Goal: Information Seeking & Learning: Learn about a topic

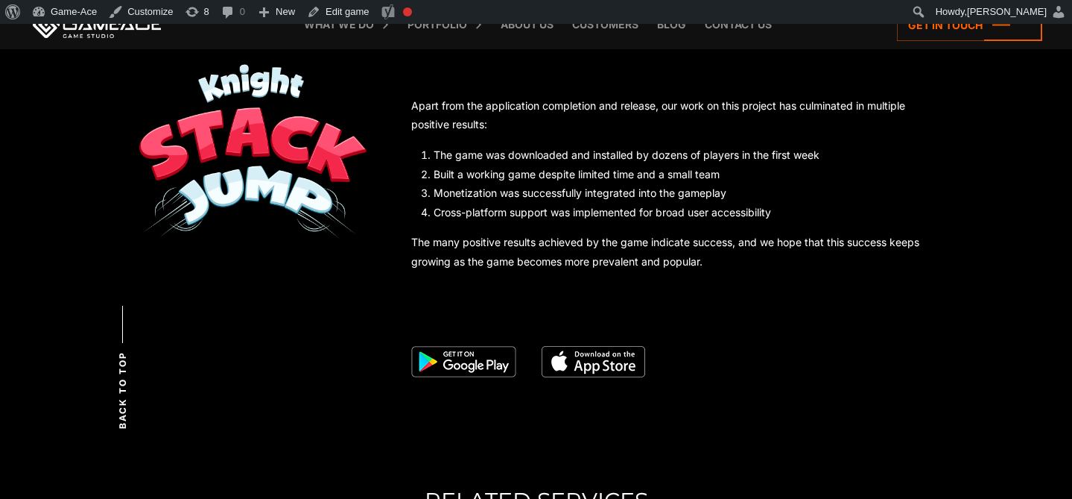
scroll to position [3960, 0]
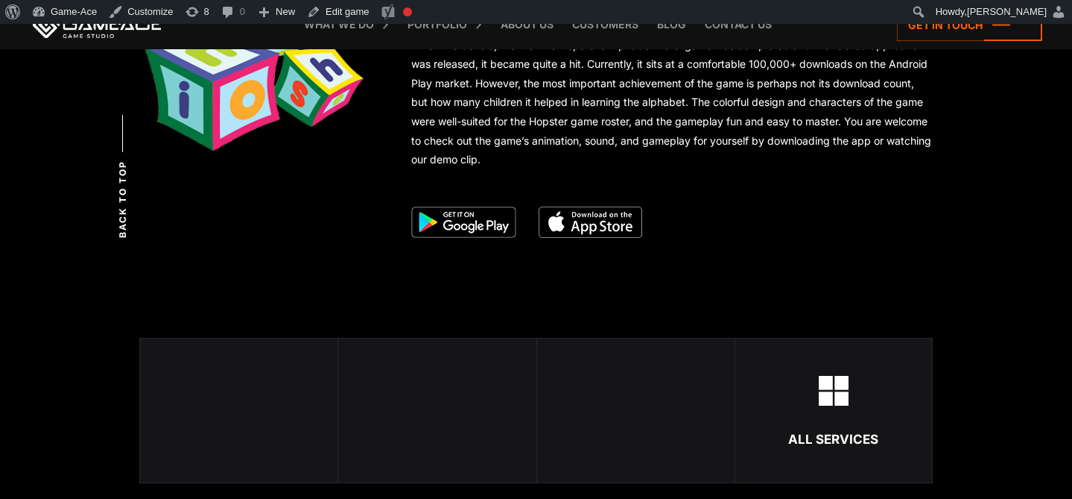
scroll to position [2763, 0]
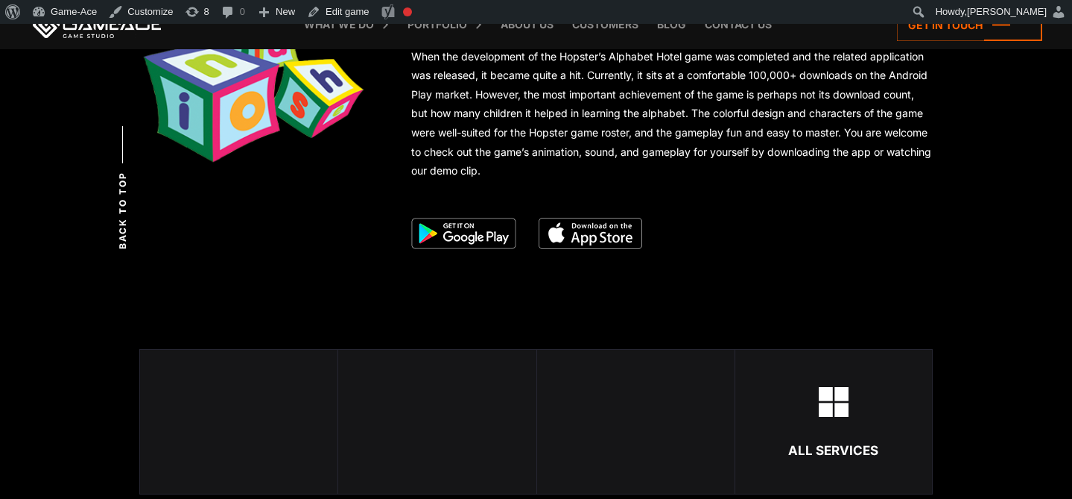
scroll to position [2749, 0]
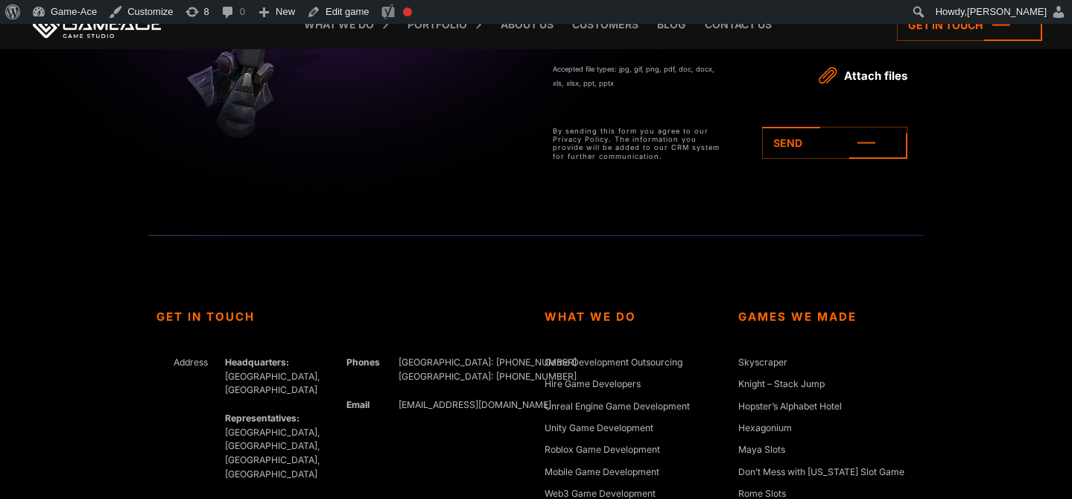
scroll to position [3949, 0]
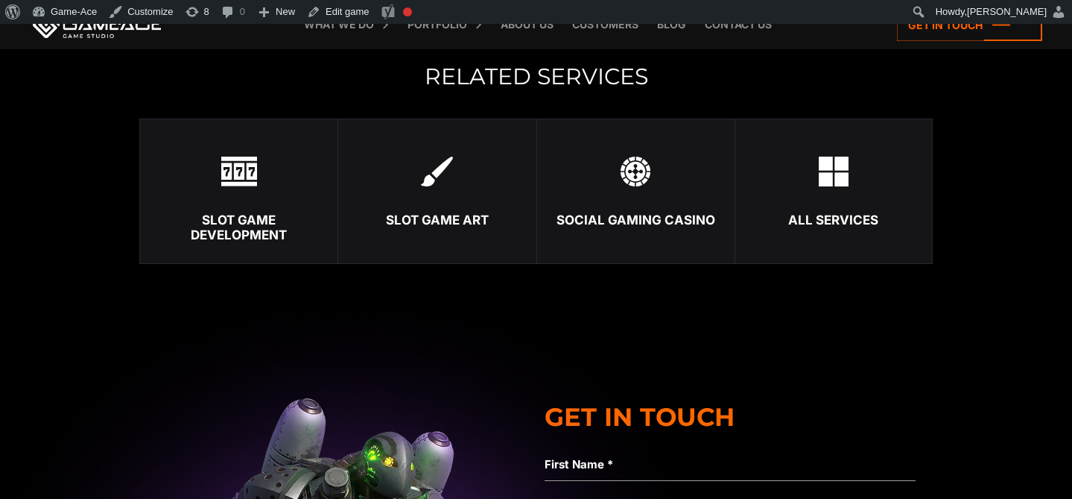
scroll to position [3202, 0]
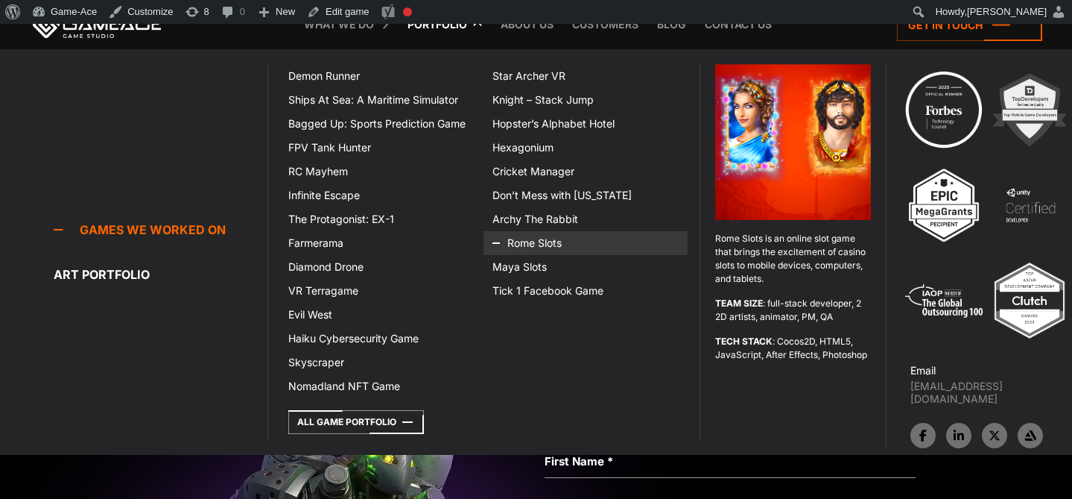
click at [527, 244] on icon at bounding box center [511, 243] width 36 height 24
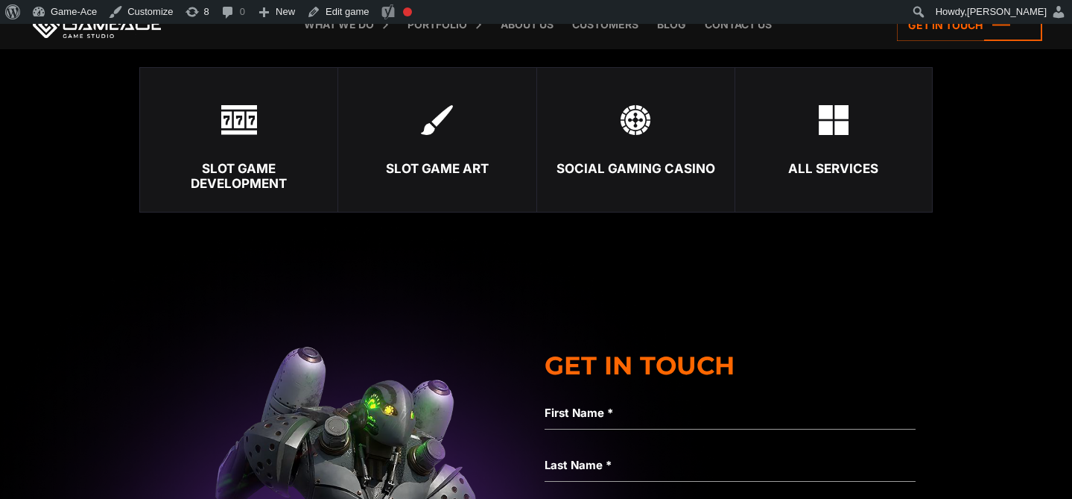
scroll to position [3289, 0]
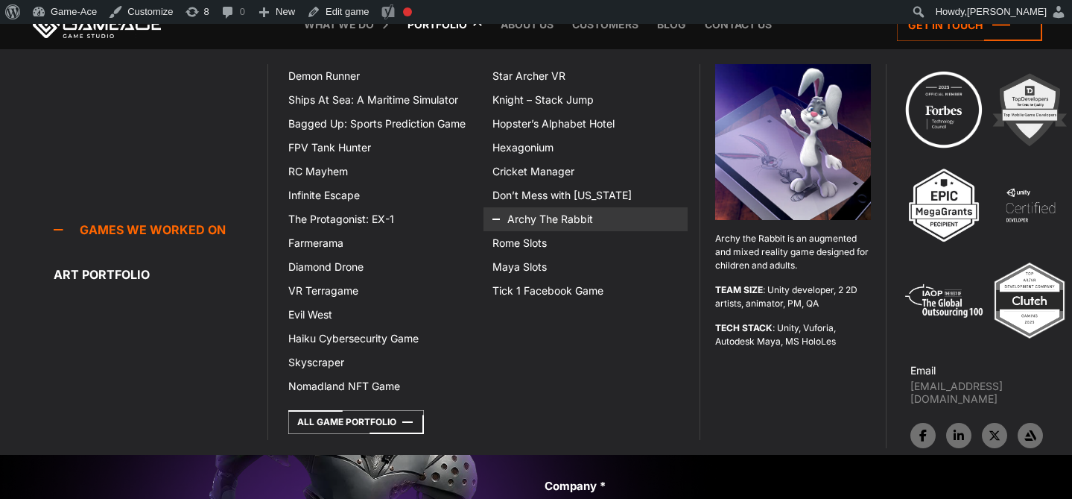
click at [562, 217] on link "Archy The Rabbit" at bounding box center [586, 219] width 204 height 24
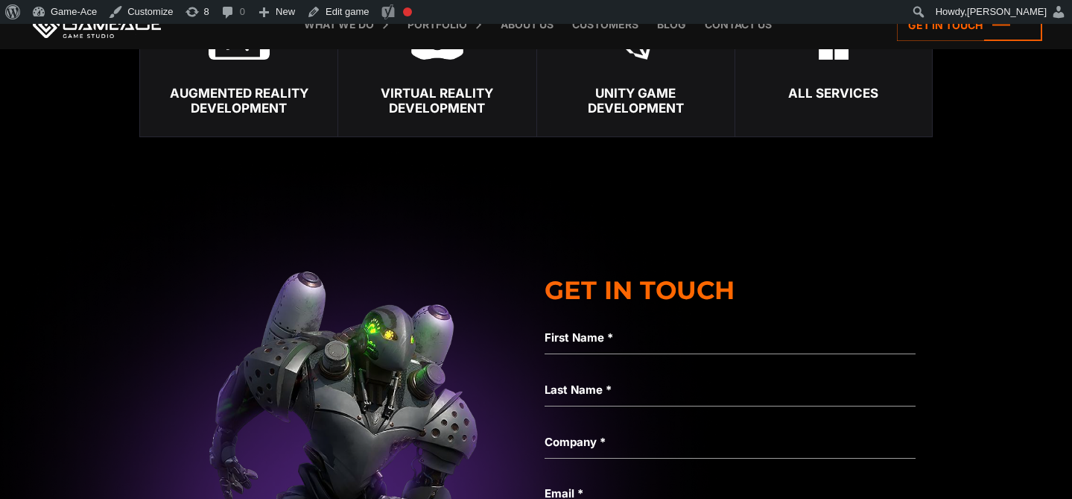
scroll to position [4434, 0]
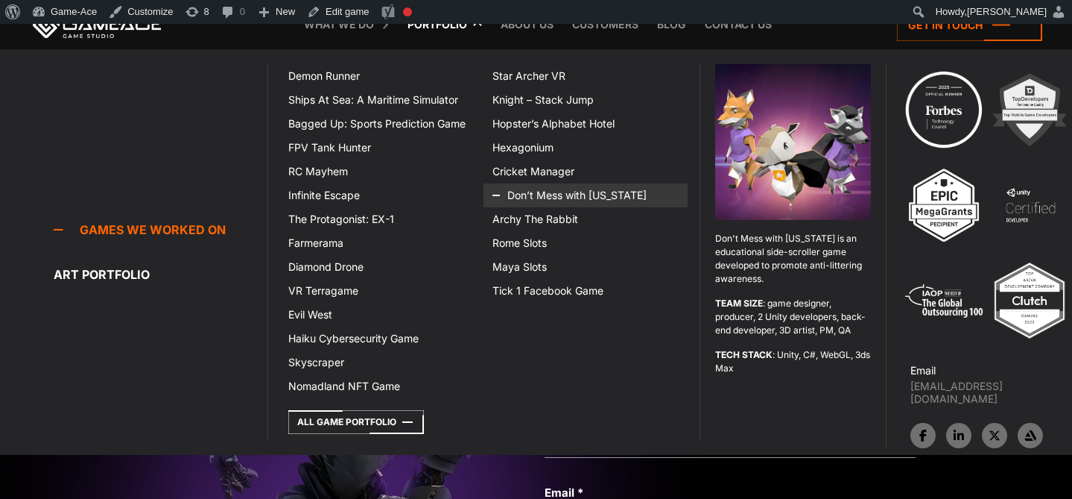
click at [527, 193] on icon at bounding box center [511, 195] width 36 height 24
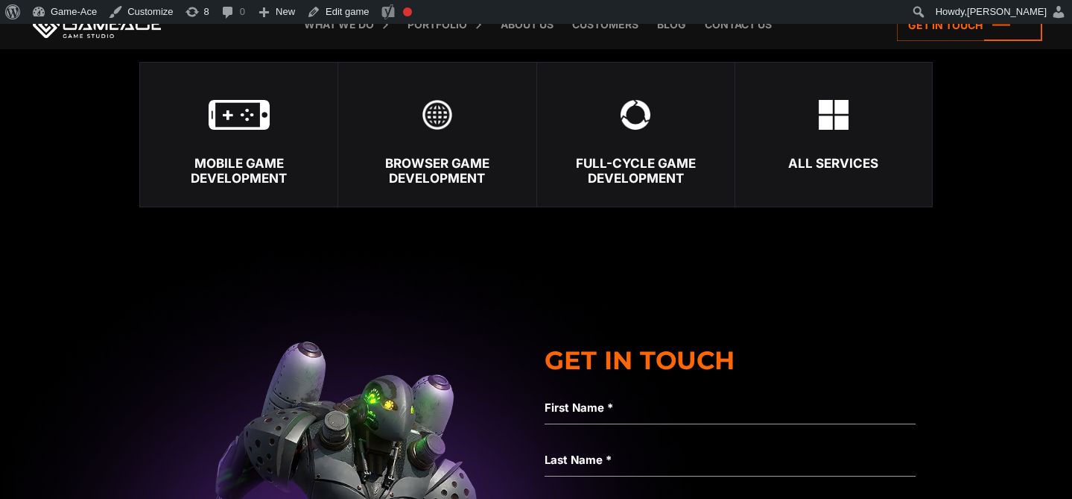
scroll to position [3647, 0]
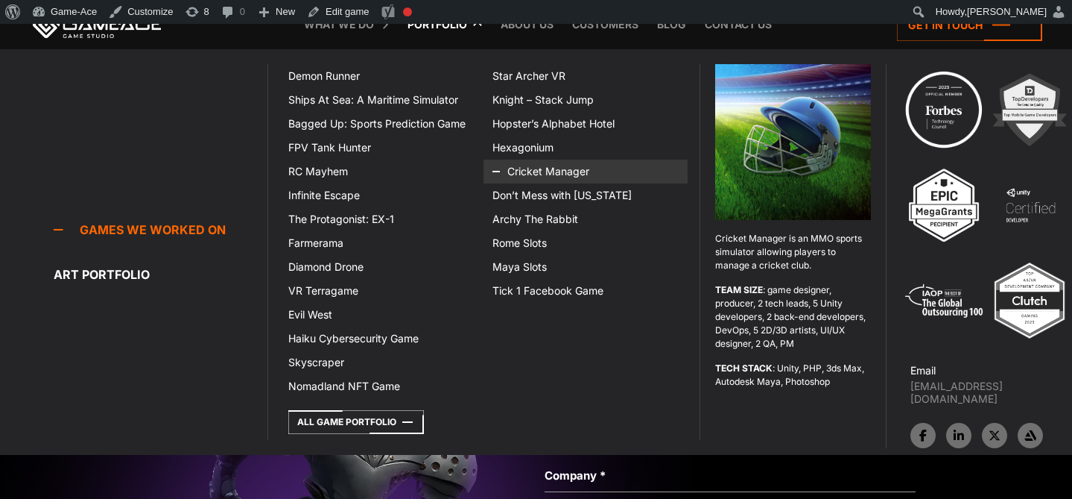
click at [534, 176] on link "Cricket Manager" at bounding box center [586, 171] width 204 height 24
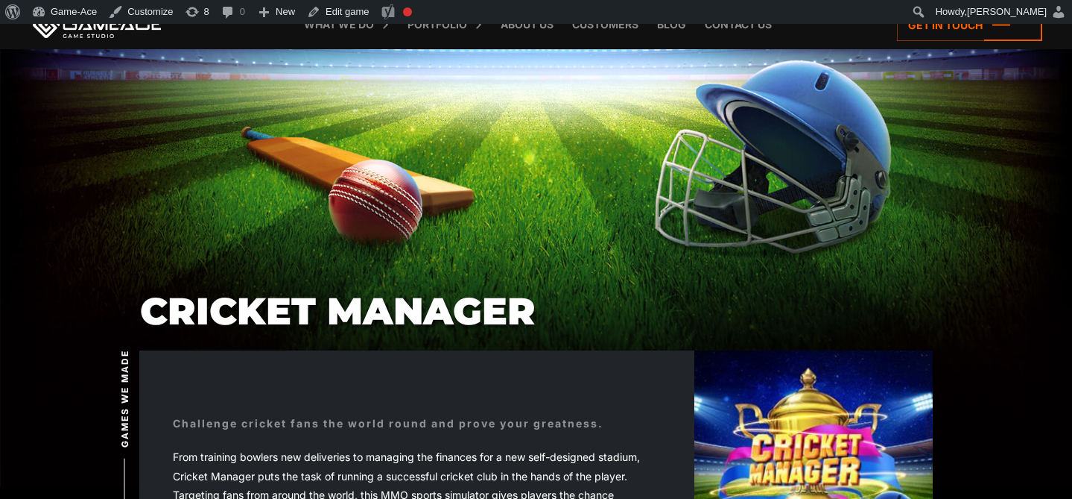
scroll to position [68, 0]
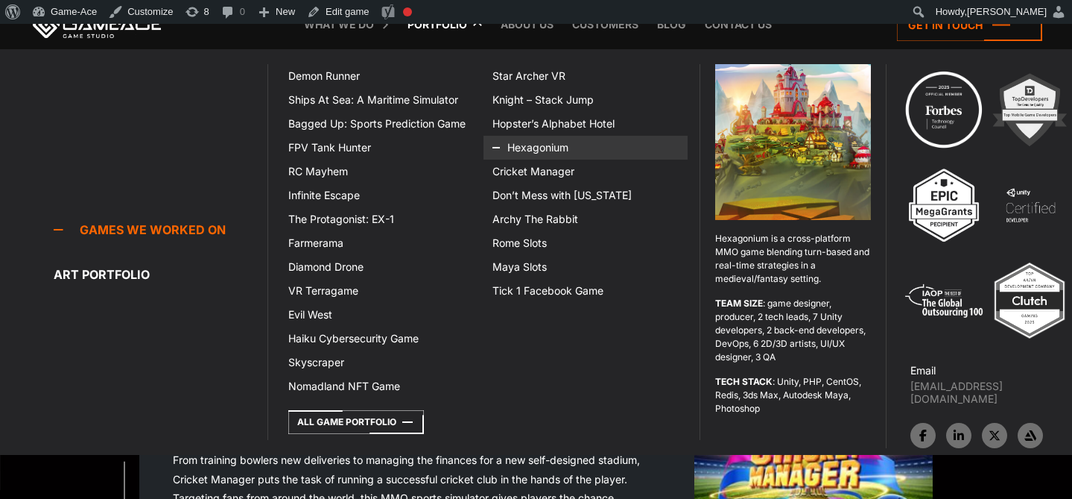
click at [516, 148] on icon at bounding box center [511, 148] width 36 height 24
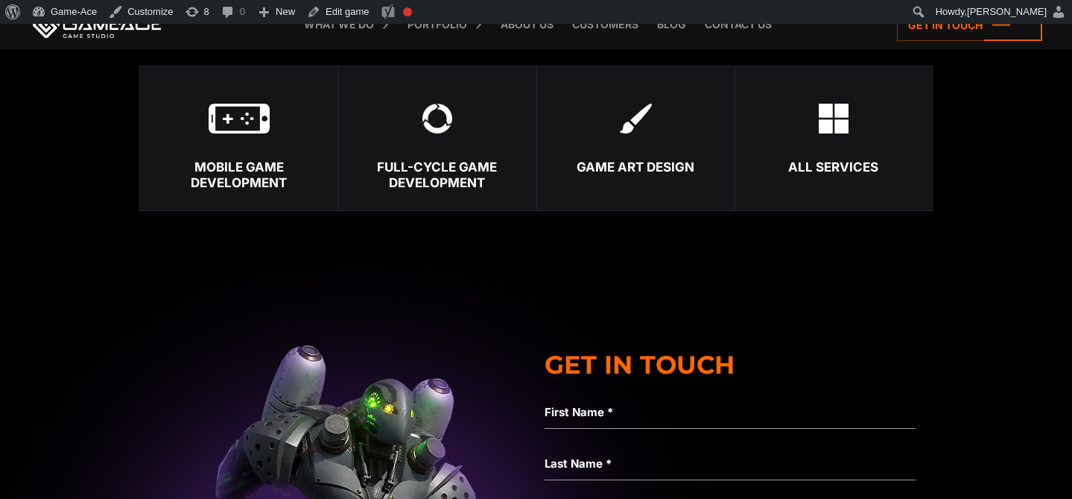
scroll to position [7105, 0]
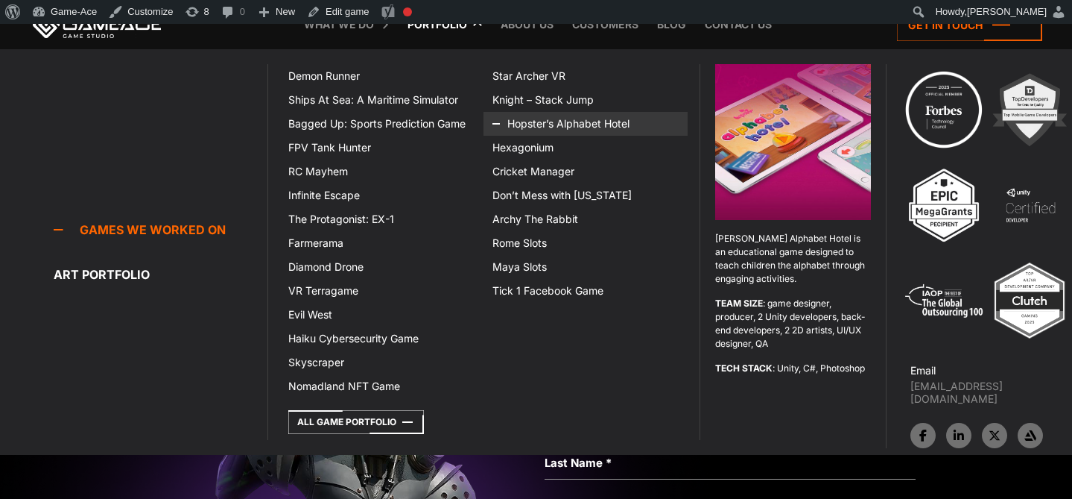
click at [547, 123] on link "Hopster’s Alphabet Hotel" at bounding box center [586, 124] width 204 height 24
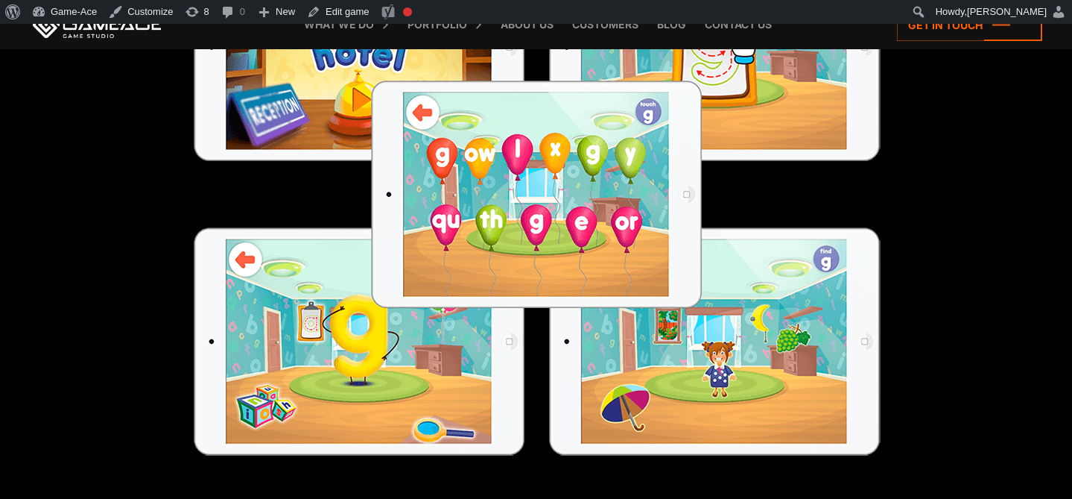
scroll to position [993, 0]
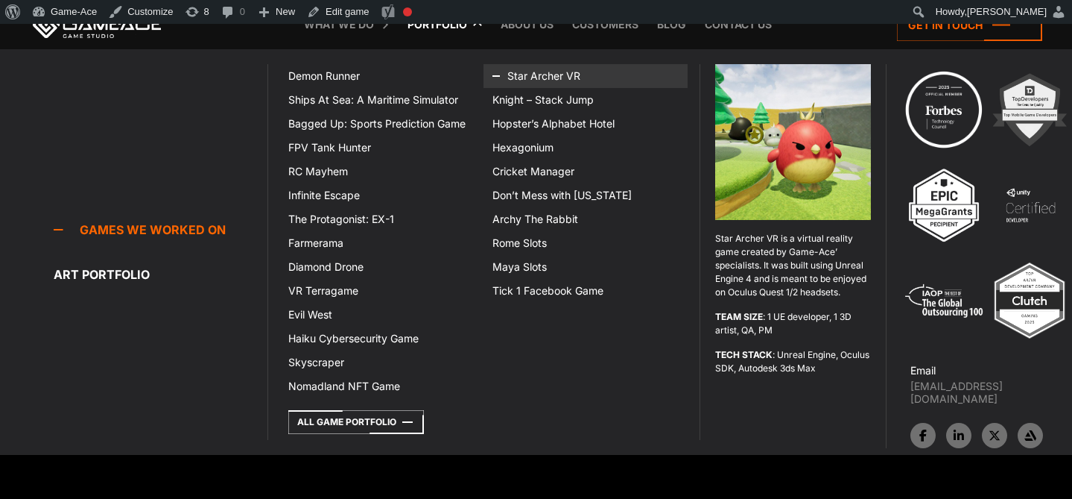
click at [524, 71] on icon at bounding box center [511, 76] width 36 height 24
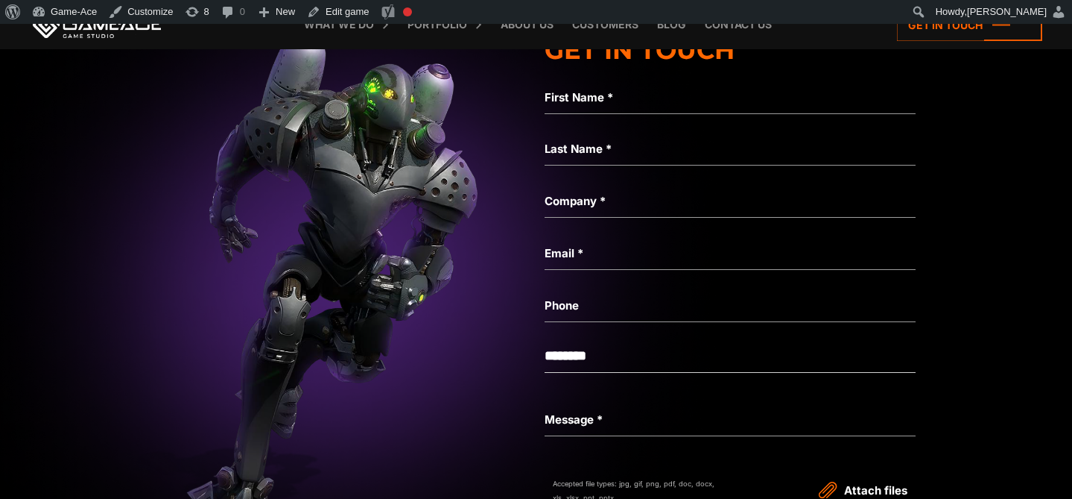
scroll to position [5926, 0]
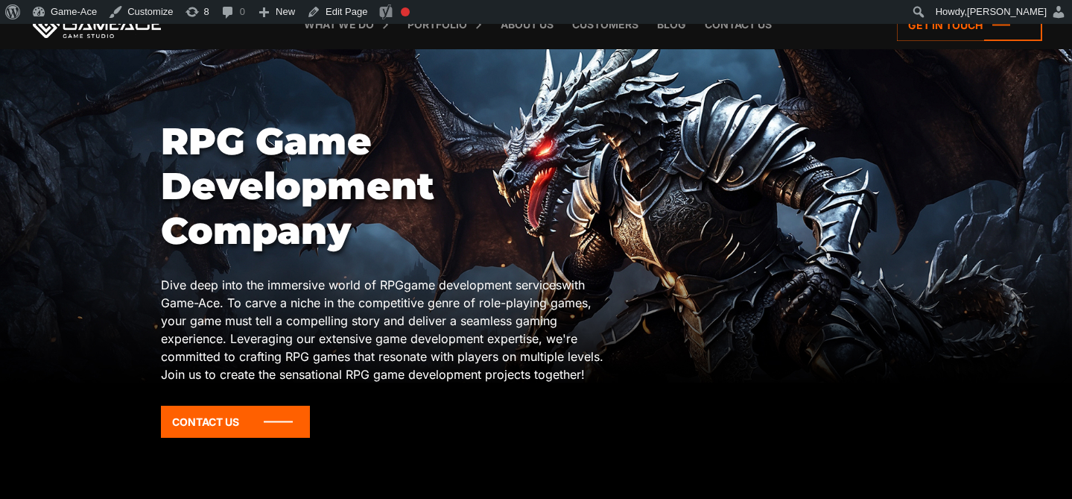
scroll to position [123, 0]
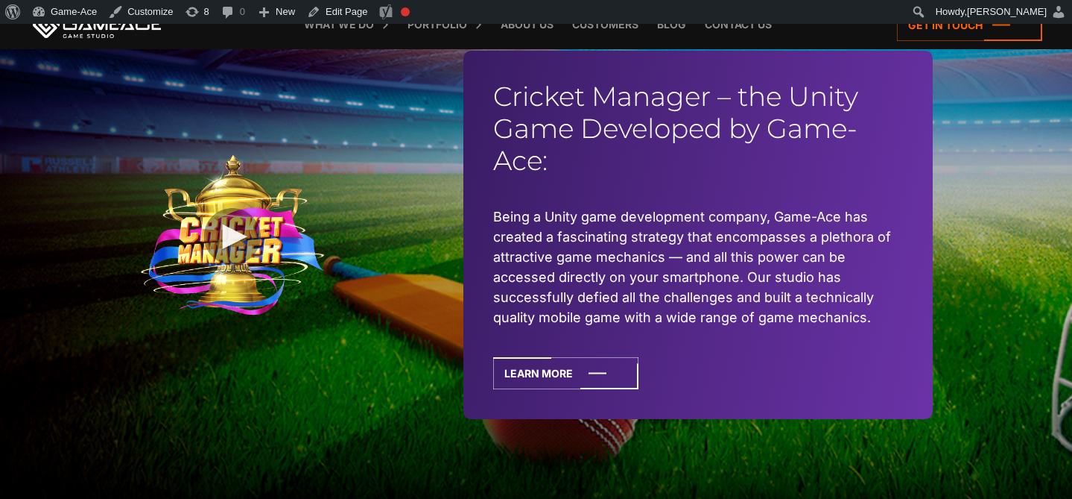
scroll to position [3603, 0]
